Goal: Communication & Community: Answer question/provide support

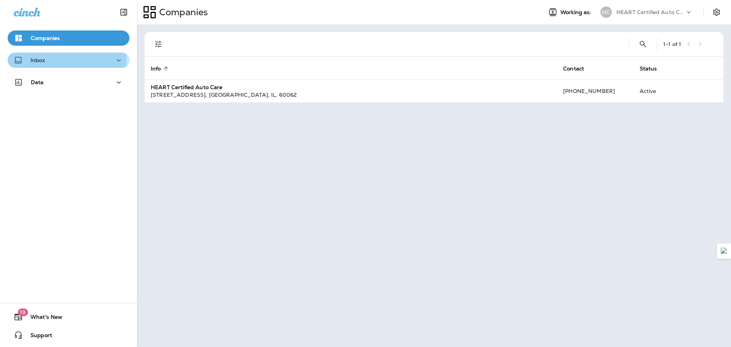
click at [34, 61] on p "Inbox" at bounding box center [37, 60] width 14 height 6
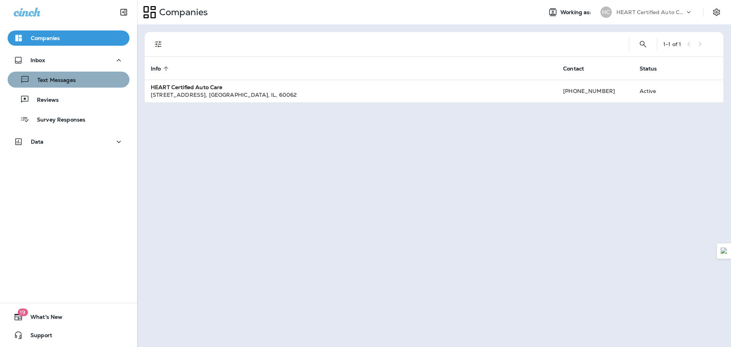
click at [86, 80] on div "Text Messages" at bounding box center [69, 79] width 116 height 11
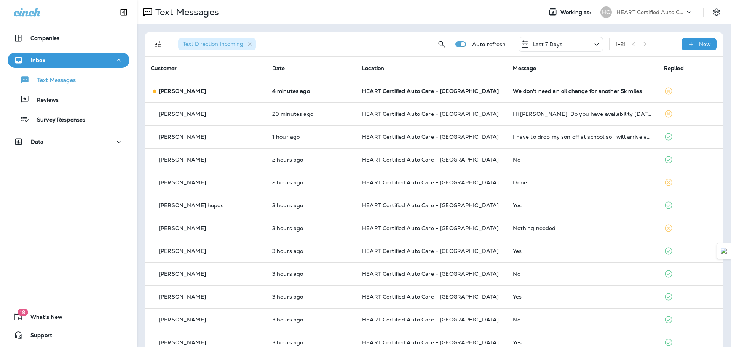
click at [2, 294] on div "Companies Inbox Text Messages Reviews Survey Responses Data 19 What's New Suppo…" at bounding box center [68, 173] width 137 height 347
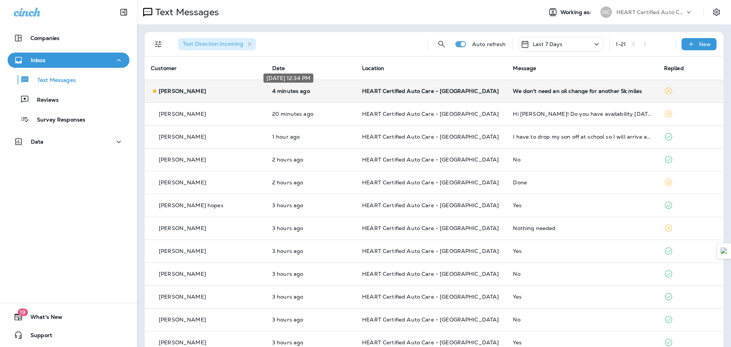
click at [324, 89] on p "4 minutes ago" at bounding box center [311, 91] width 78 height 6
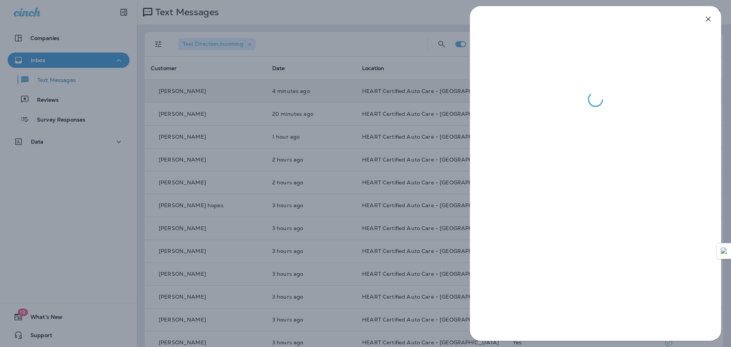
click at [240, 105] on div at bounding box center [365, 173] width 731 height 347
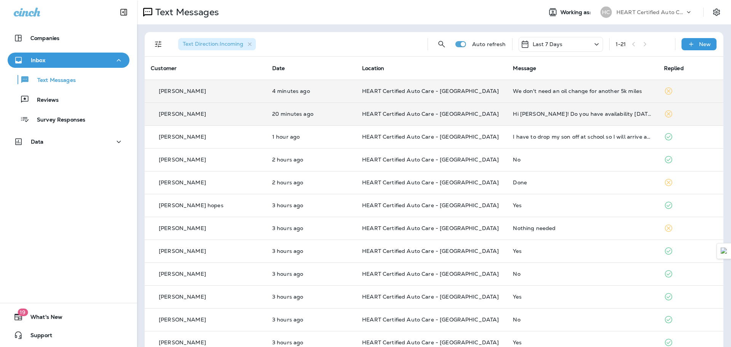
click at [330, 108] on td "20 minutes ago" at bounding box center [311, 113] width 90 height 23
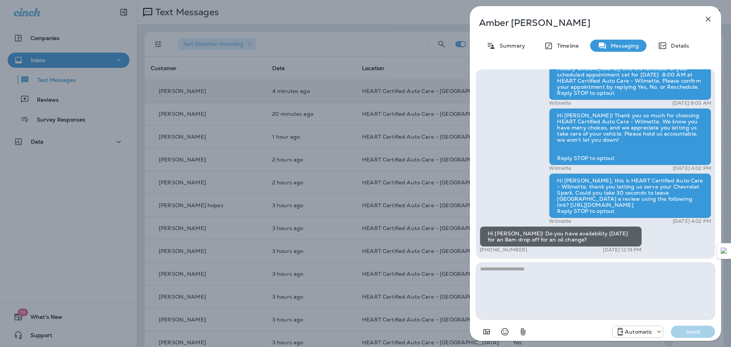
click at [706, 19] on icon "button" at bounding box center [708, 18] width 9 height 9
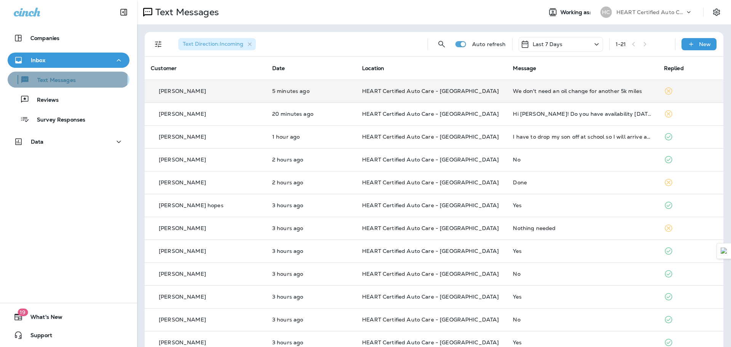
click at [67, 79] on p "Text Messages" at bounding box center [53, 80] width 46 height 7
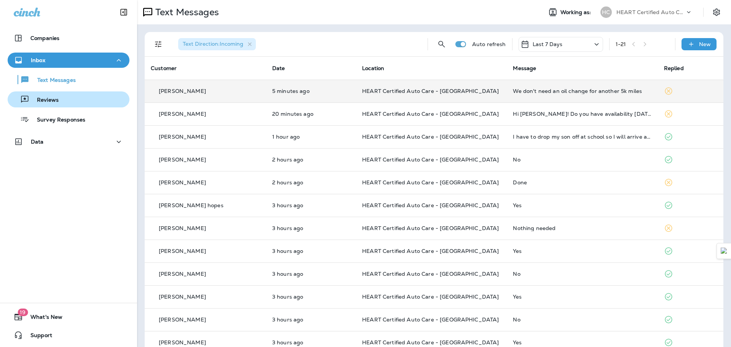
click at [76, 101] on div "Reviews" at bounding box center [69, 99] width 116 height 11
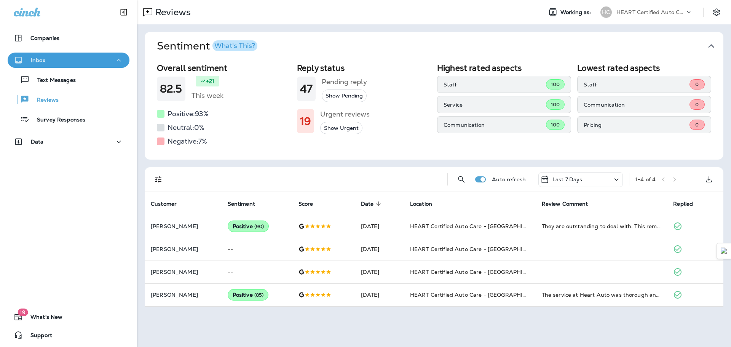
click at [96, 61] on div "Inbox" at bounding box center [69, 61] width 110 height 10
click at [81, 59] on div "Inbox" at bounding box center [69, 61] width 110 height 10
click at [69, 82] on p "Text Messages" at bounding box center [53, 80] width 46 height 7
